Goal: Transaction & Acquisition: Purchase product/service

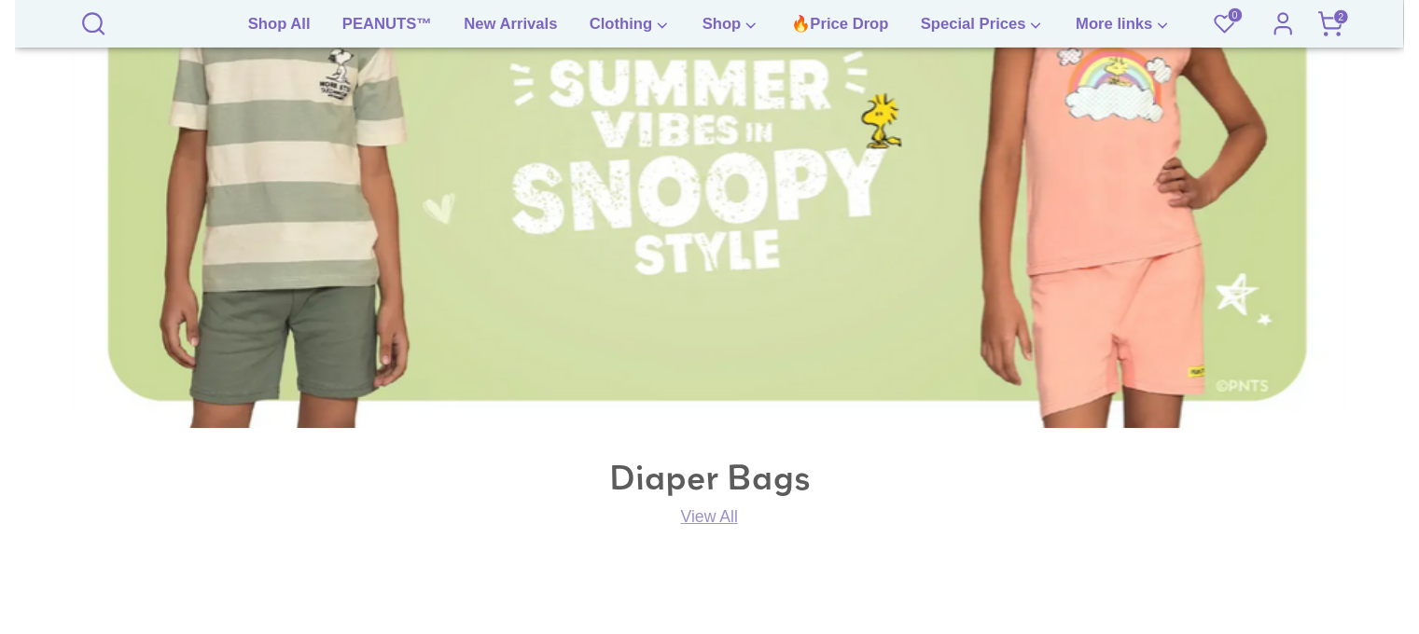
scroll to position [1026, 0]
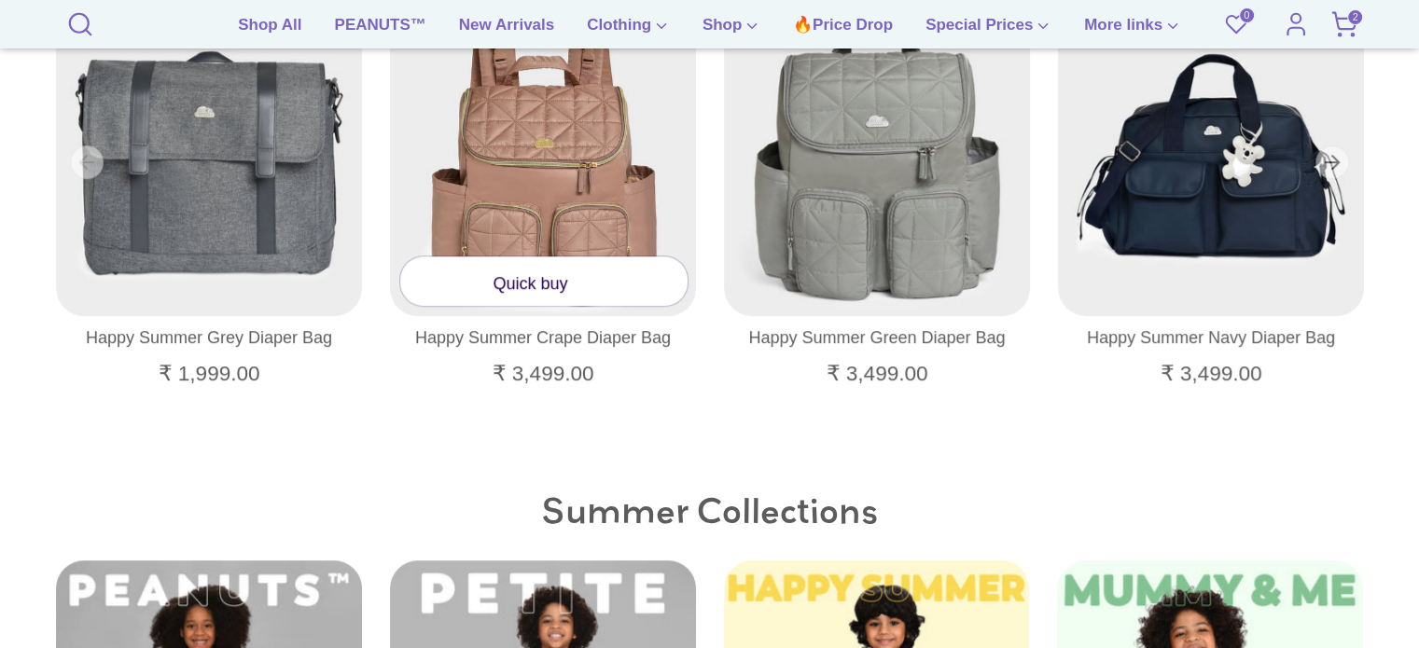
click at [506, 270] on link "Quick buy" at bounding box center [543, 281] width 287 height 49
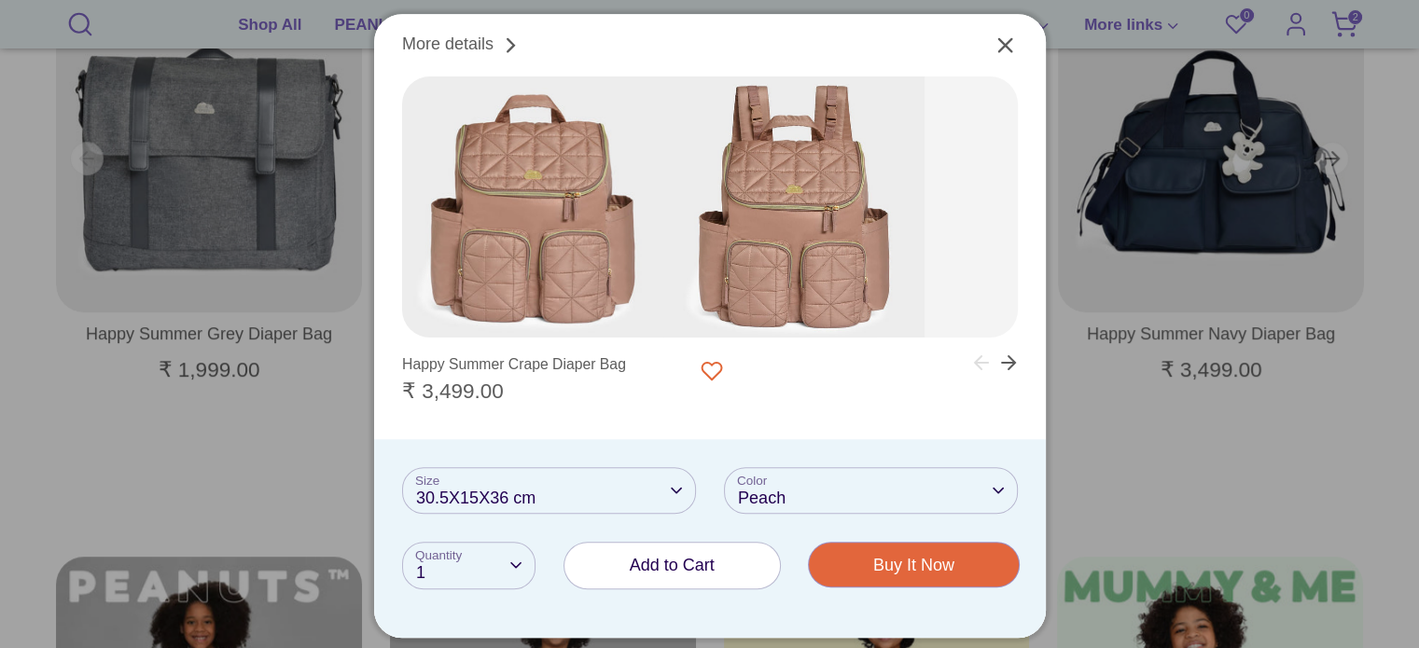
scroll to position [1306, 0]
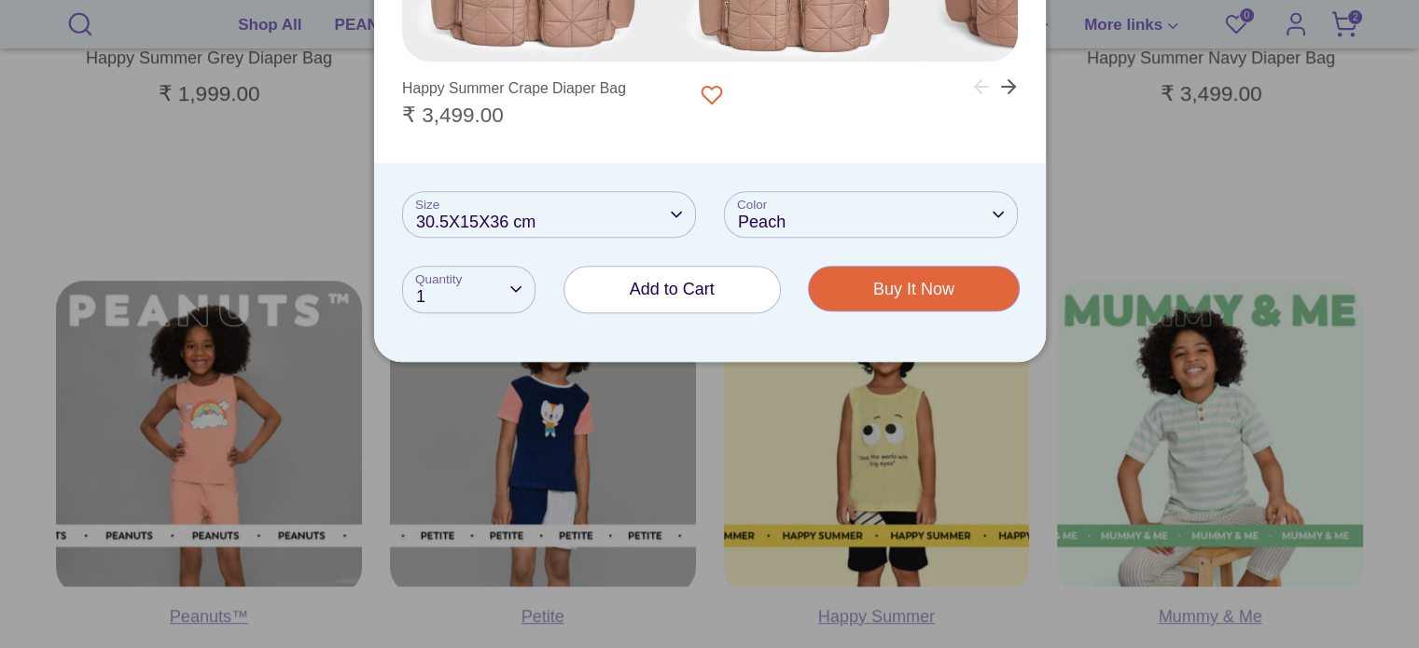
click at [641, 290] on span "Add to Cart" at bounding box center [672, 289] width 85 height 19
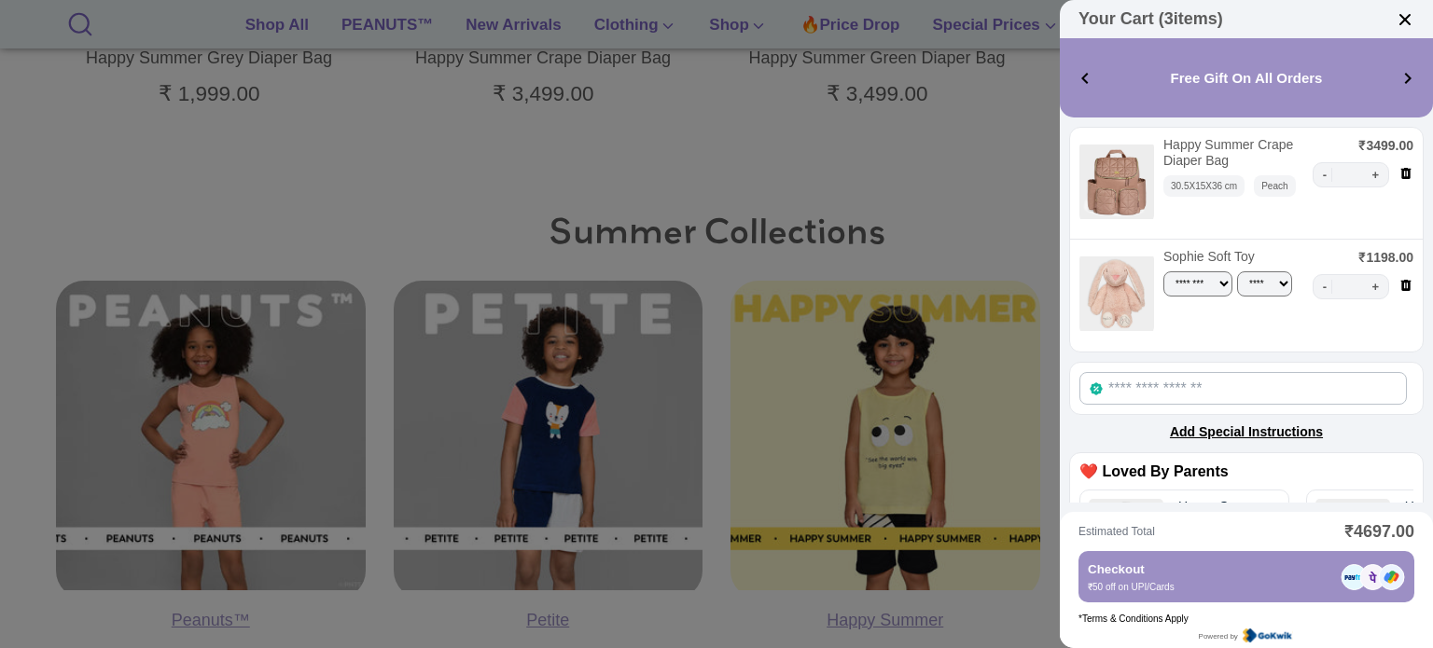
click at [1404, 18] on img at bounding box center [1405, 19] width 19 height 19
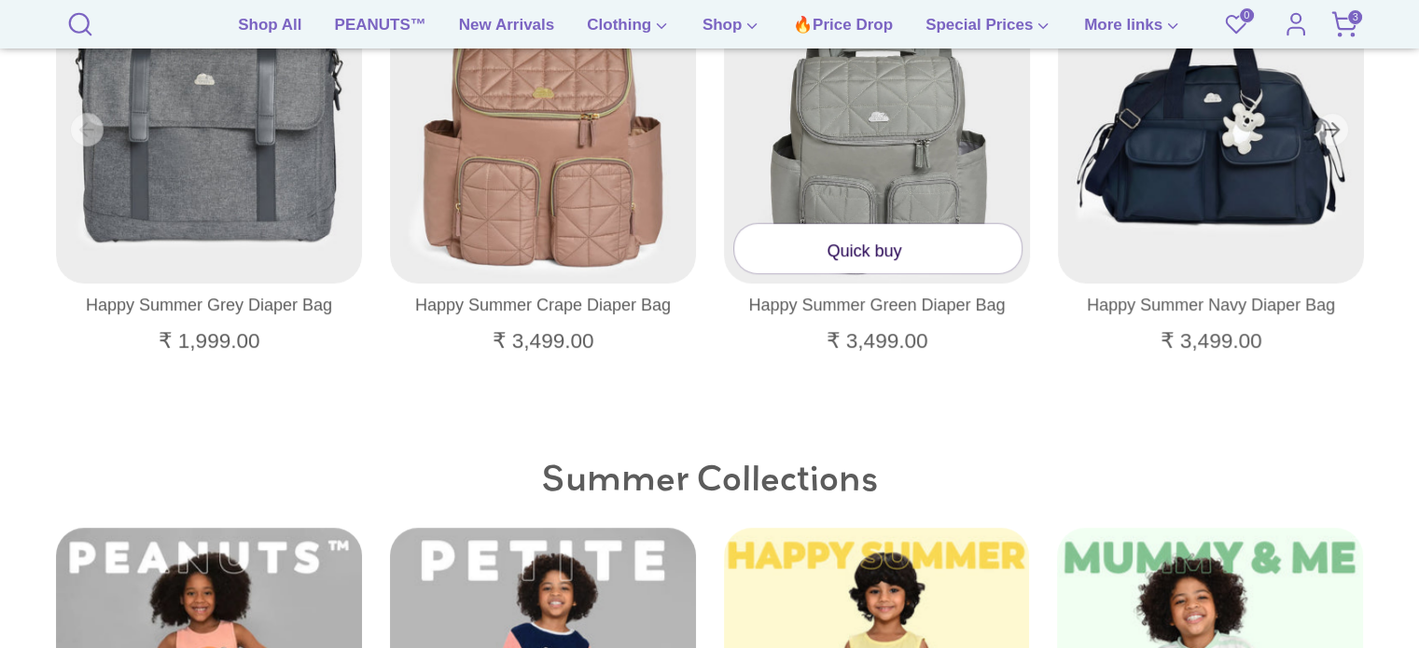
scroll to position [1026, 0]
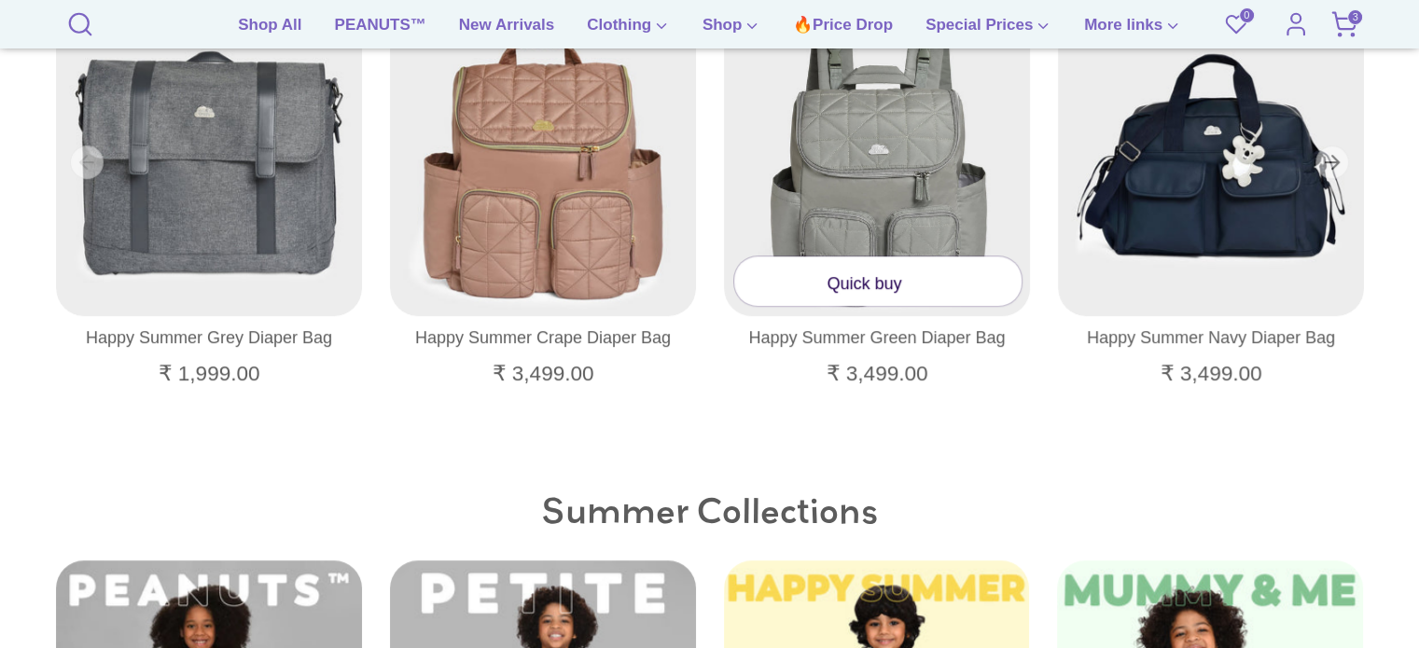
click at [883, 289] on link "Quick buy" at bounding box center [877, 281] width 287 height 49
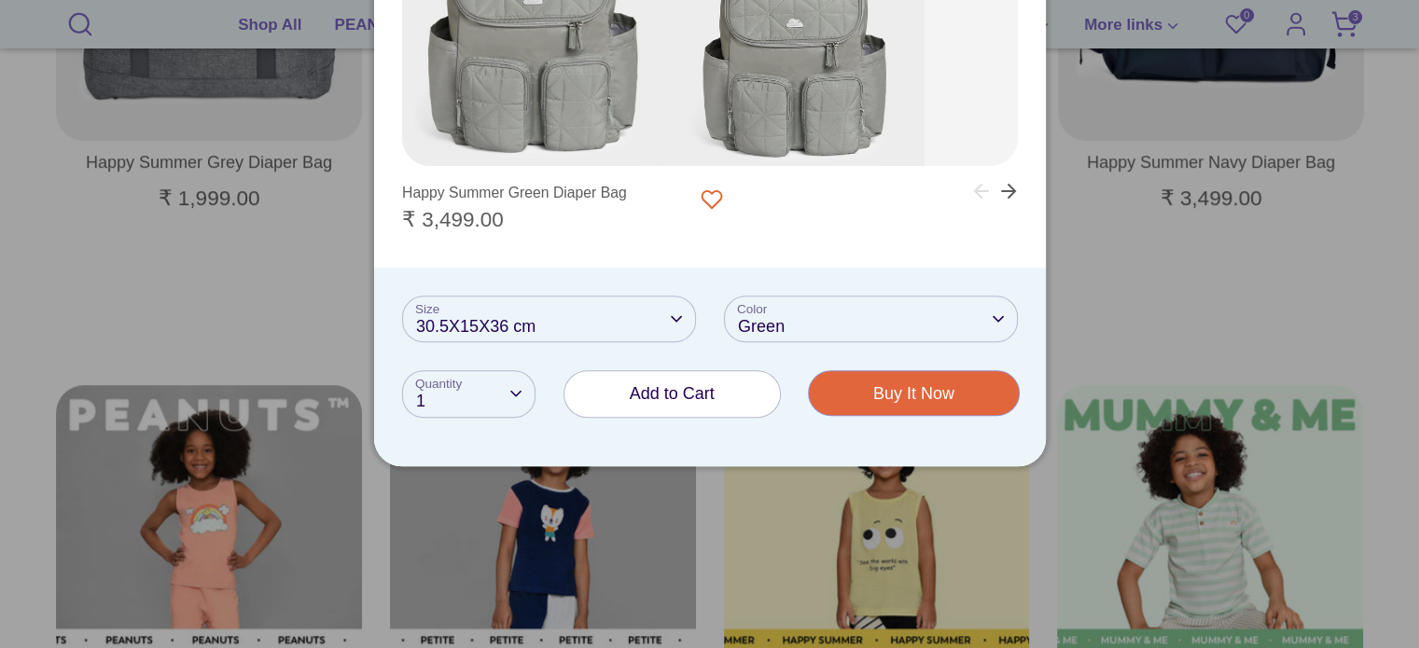
scroll to position [1213, 0]
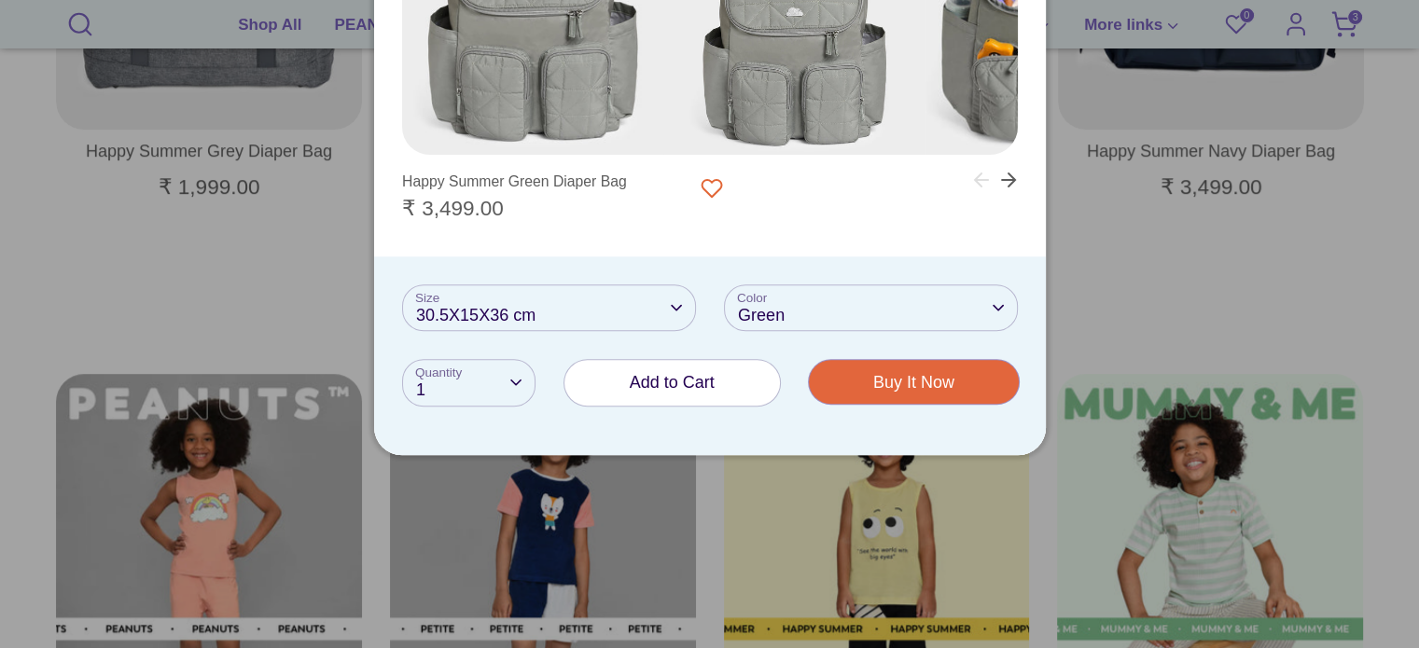
drag, startPoint x: 702, startPoint y: 382, endPoint x: 692, endPoint y: 319, distance: 64.3
click at [701, 382] on span "Add to Cart" at bounding box center [672, 382] width 85 height 19
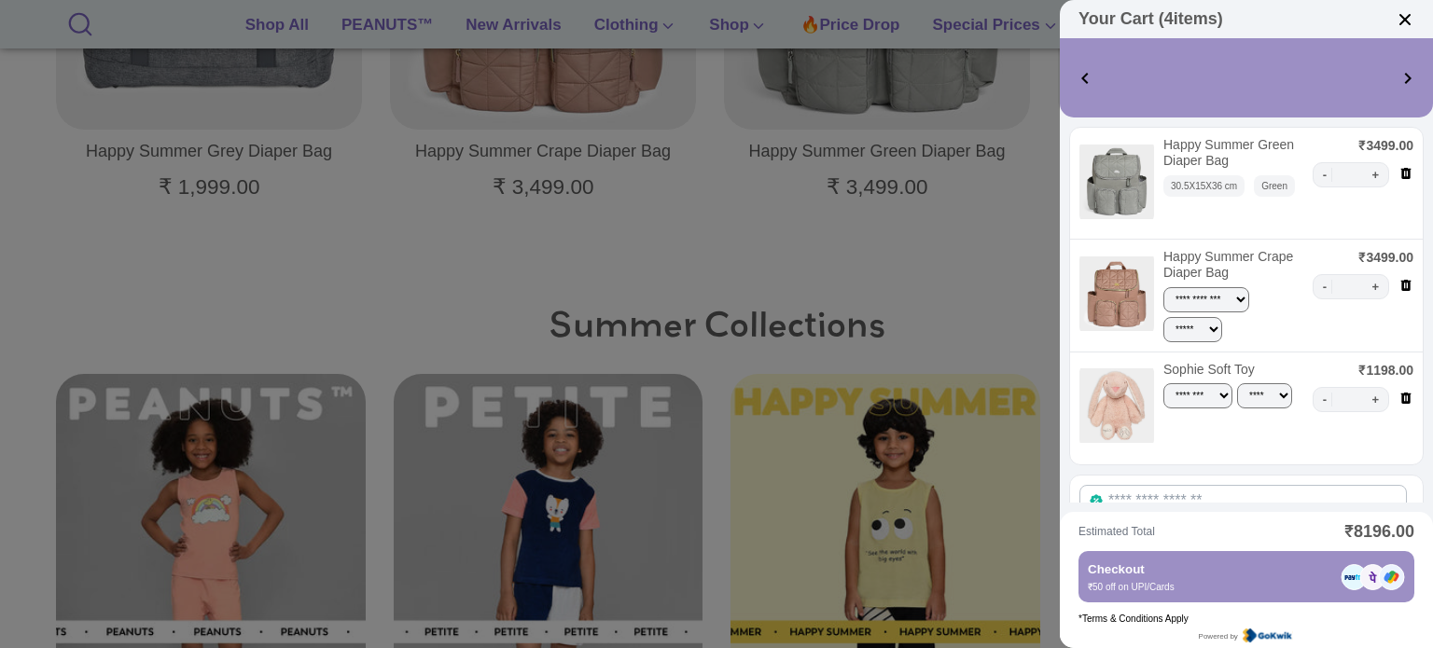
click at [1406, 14] on img at bounding box center [1405, 19] width 19 height 19
